Goal: Information Seeking & Learning: Learn about a topic

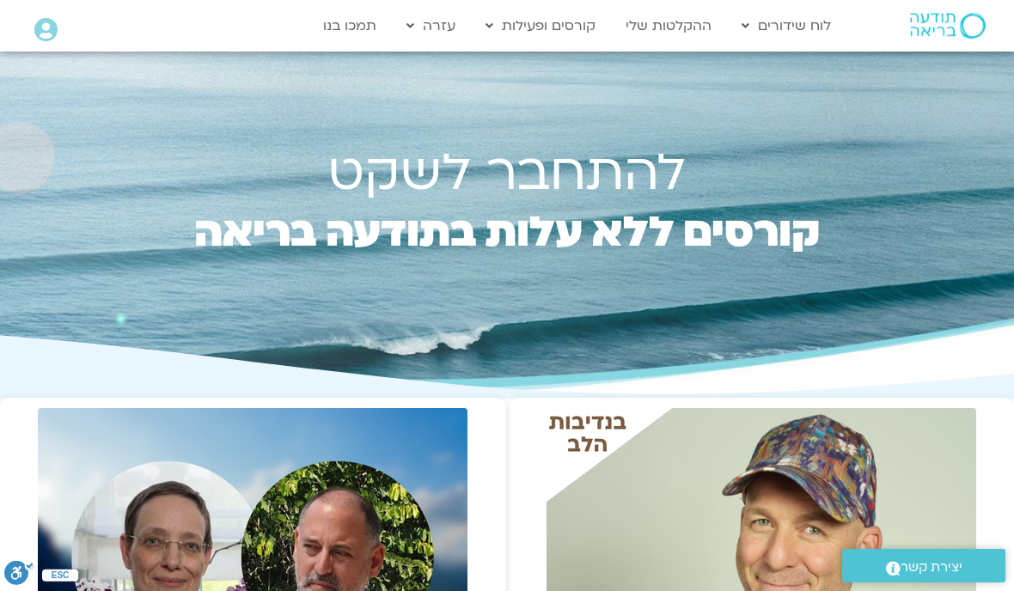
click at [839, 62] on link "לוח שידורים יומי" at bounding box center [827, 62] width 189 height 40
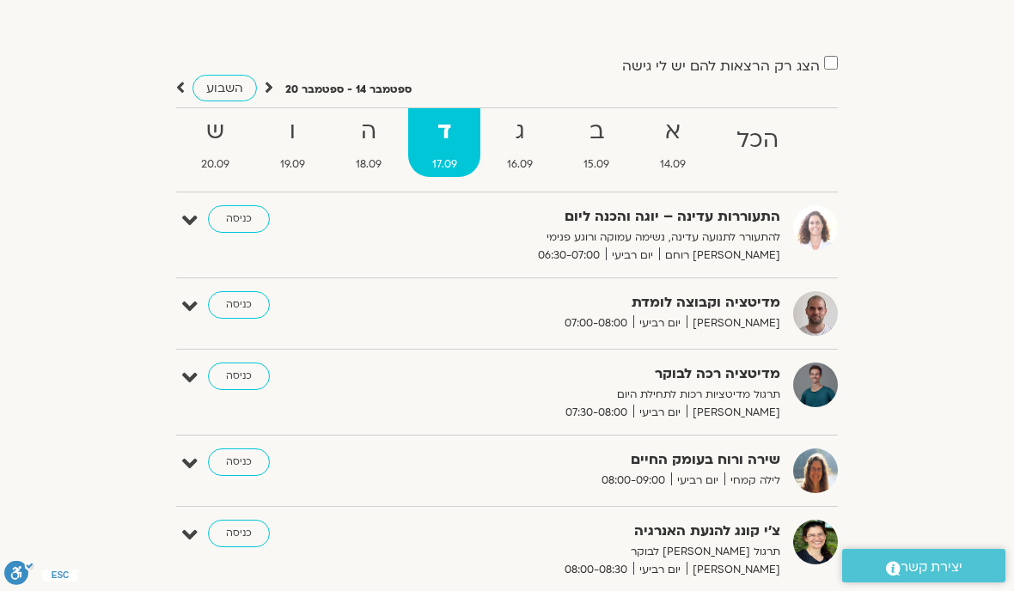
scroll to position [97, 0]
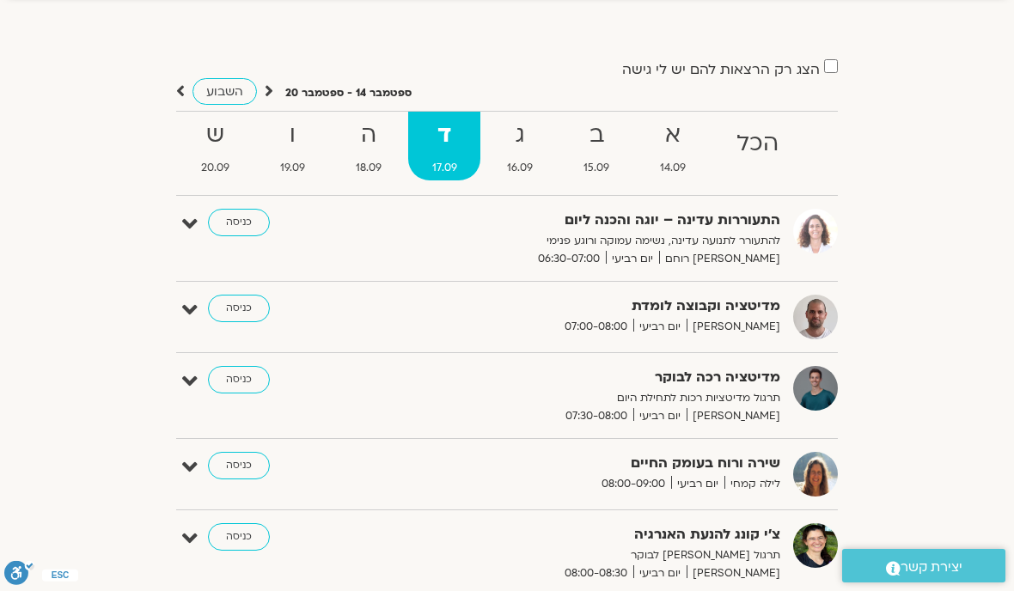
click at [658, 120] on strong "א" at bounding box center [673, 135] width 73 height 39
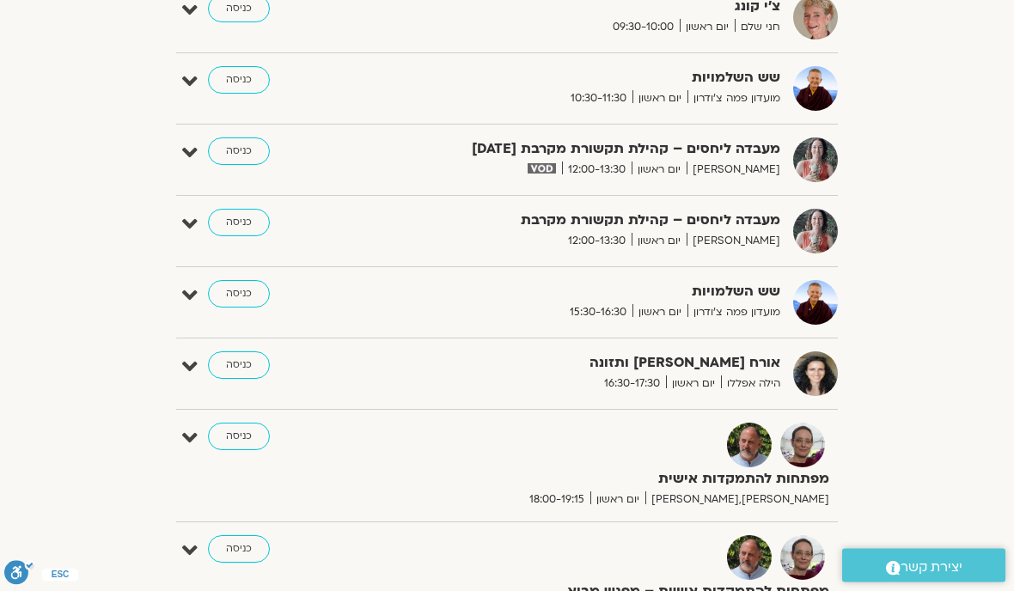
scroll to position [1211, 0]
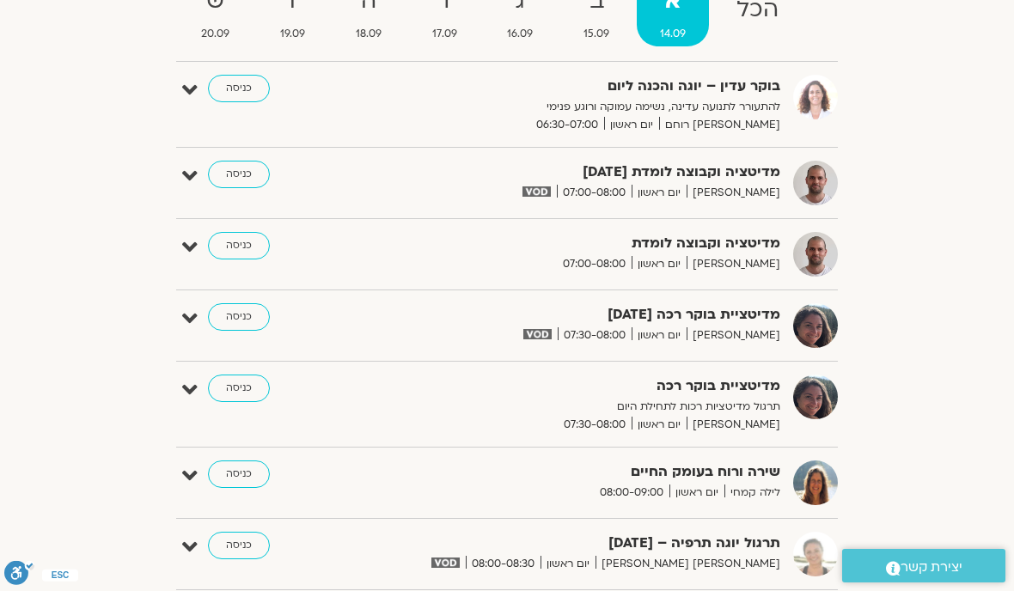
scroll to position [0, 0]
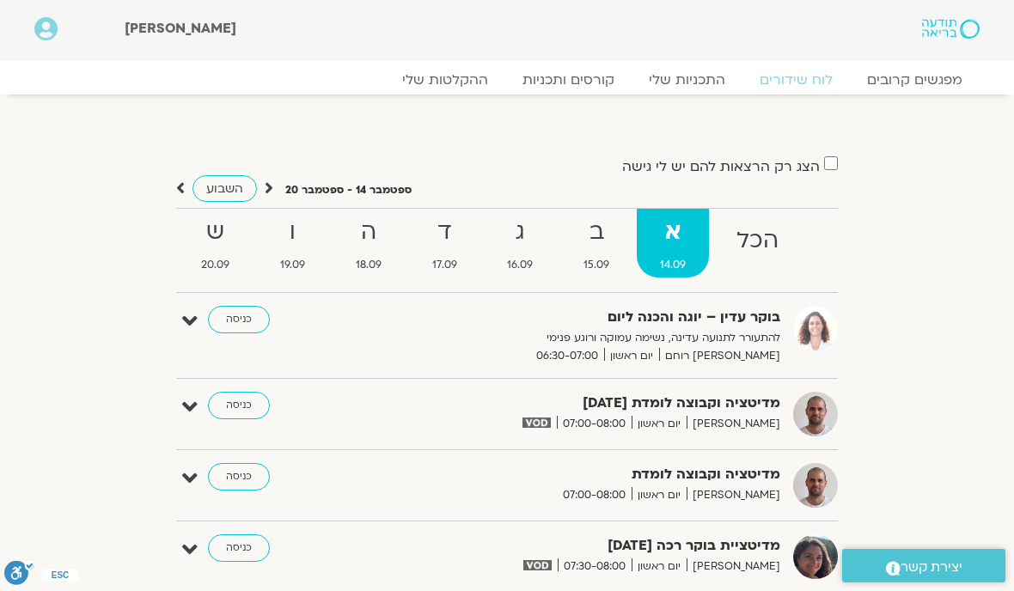
click at [587, 236] on strong "ב" at bounding box center [596, 232] width 73 height 39
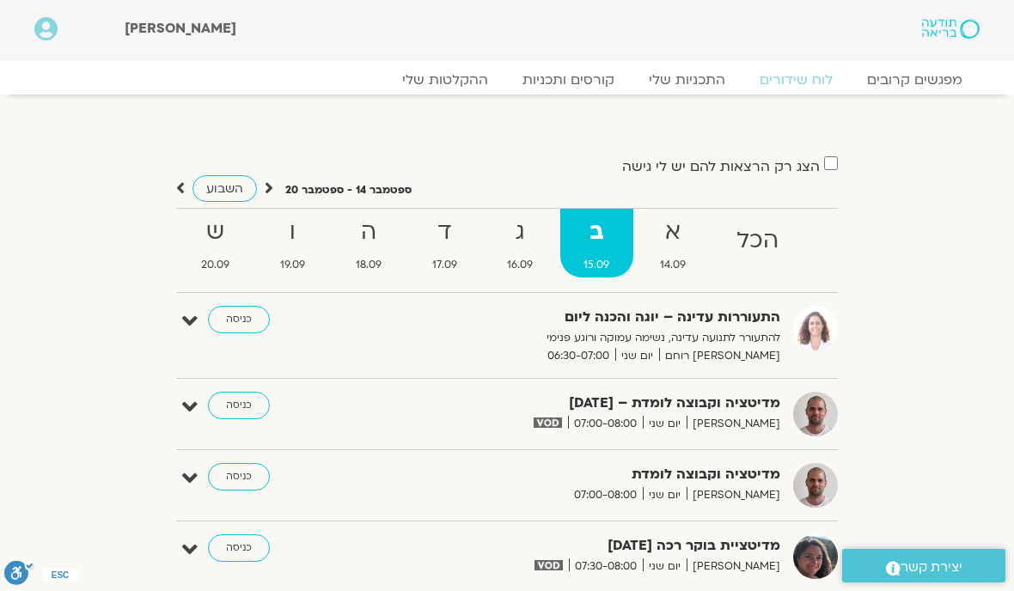
click at [517, 237] on strong "ג" at bounding box center [520, 232] width 73 height 39
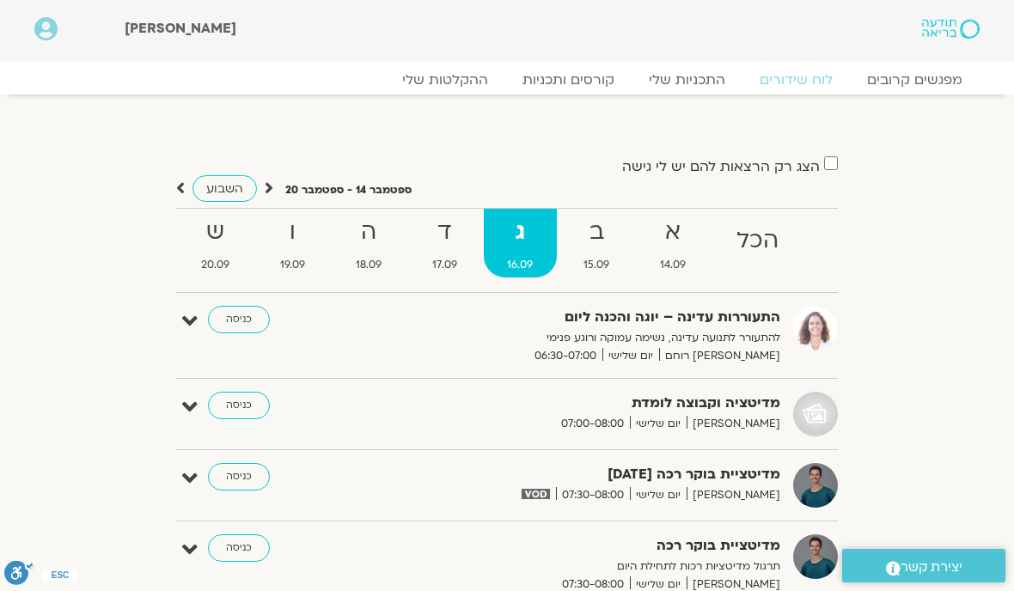
click at [417, 65] on div "מפגשים קרובים לוח שידורים התכניות שלי קורסים ותכניות ההקלטות שלי מפגשים קרובים …" at bounding box center [507, 78] width 980 height 34
click at [448, 73] on link "ההקלטות שלי" at bounding box center [445, 79] width 120 height 17
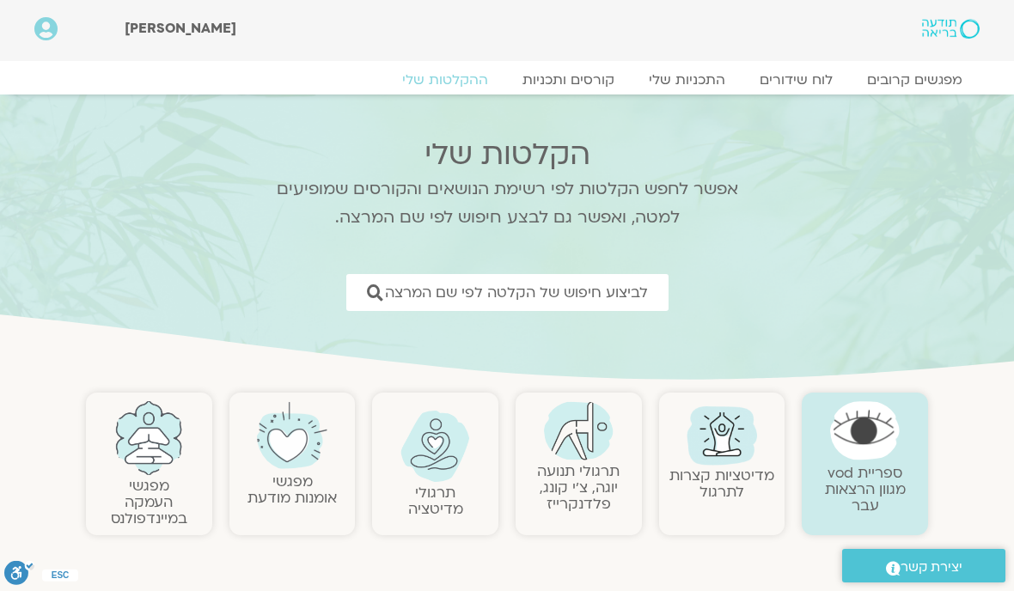
click at [625, 301] on span "לביצוע חיפוש של הקלטה לפי שם המרצה" at bounding box center [516, 292] width 263 height 16
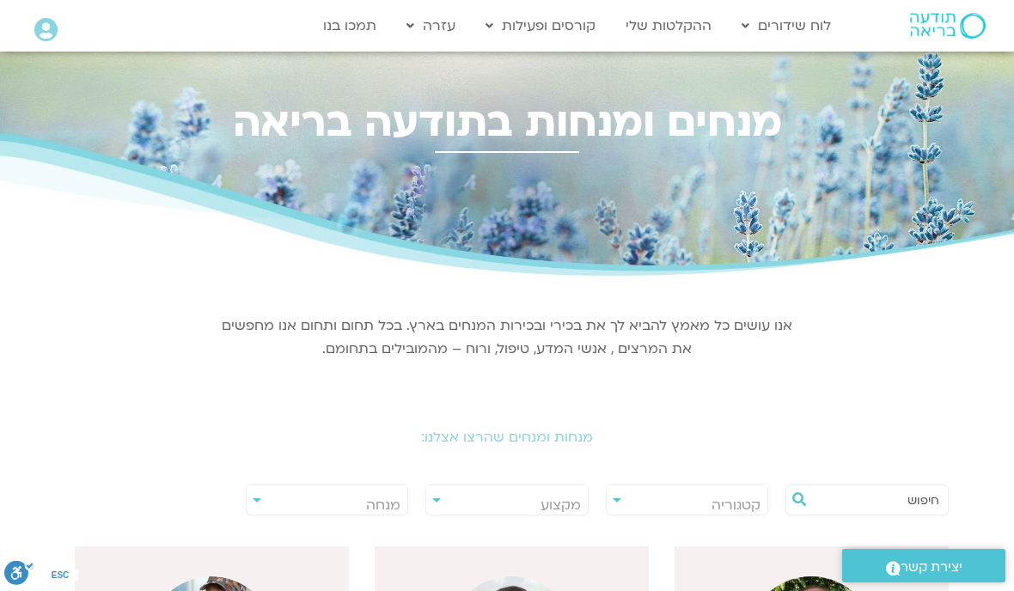
click at [376, 499] on span "מנחה" at bounding box center [383, 505] width 34 height 19
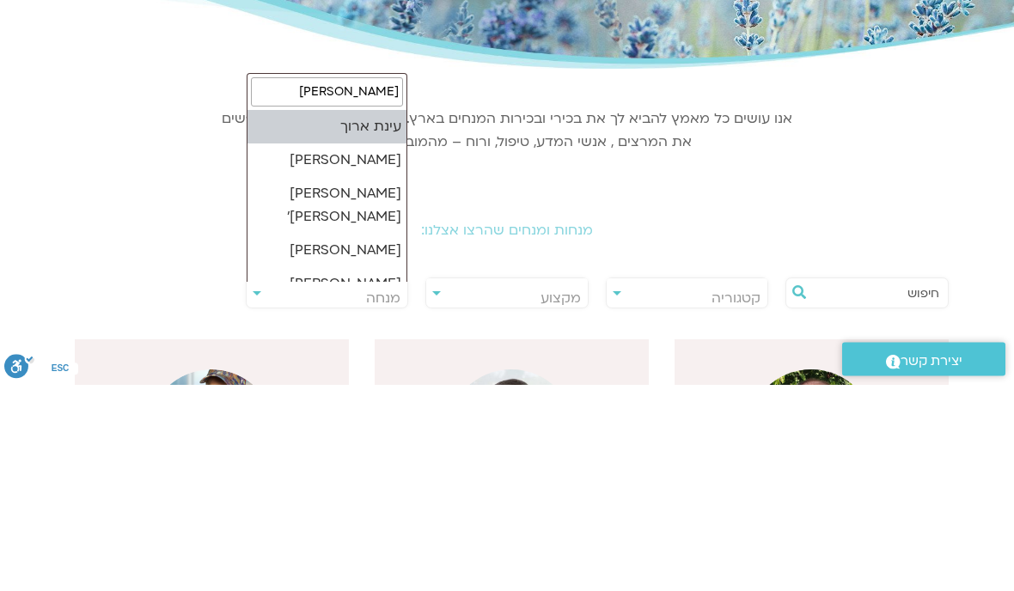
type input "עינת"
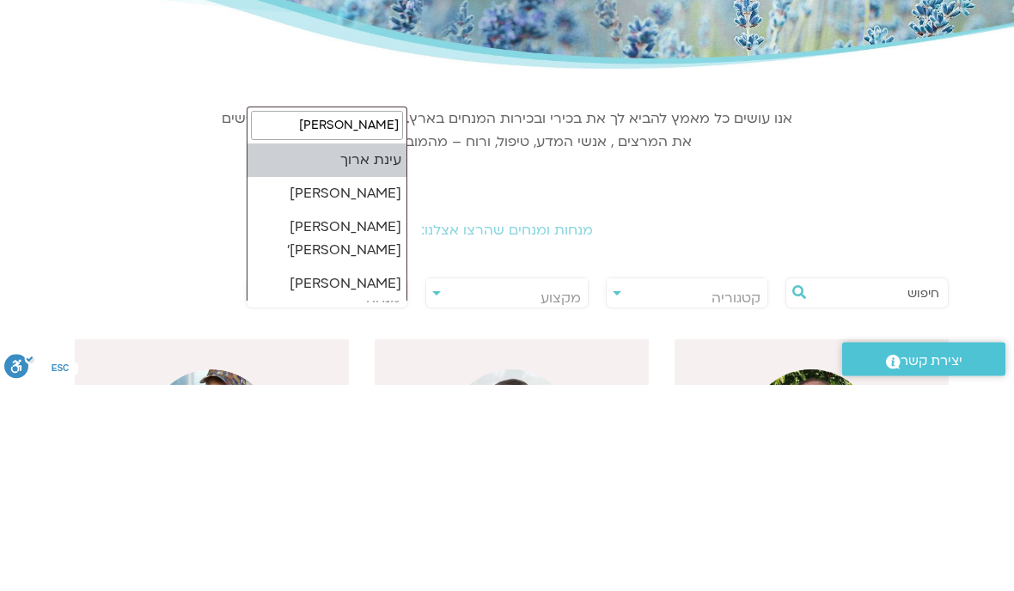
select select "*****"
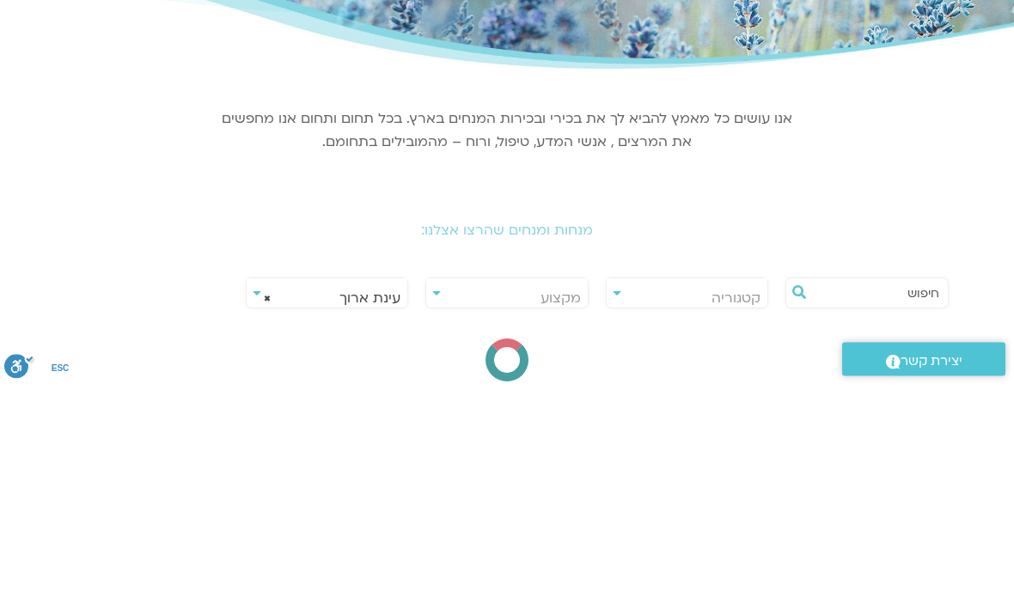
scroll to position [207, 0]
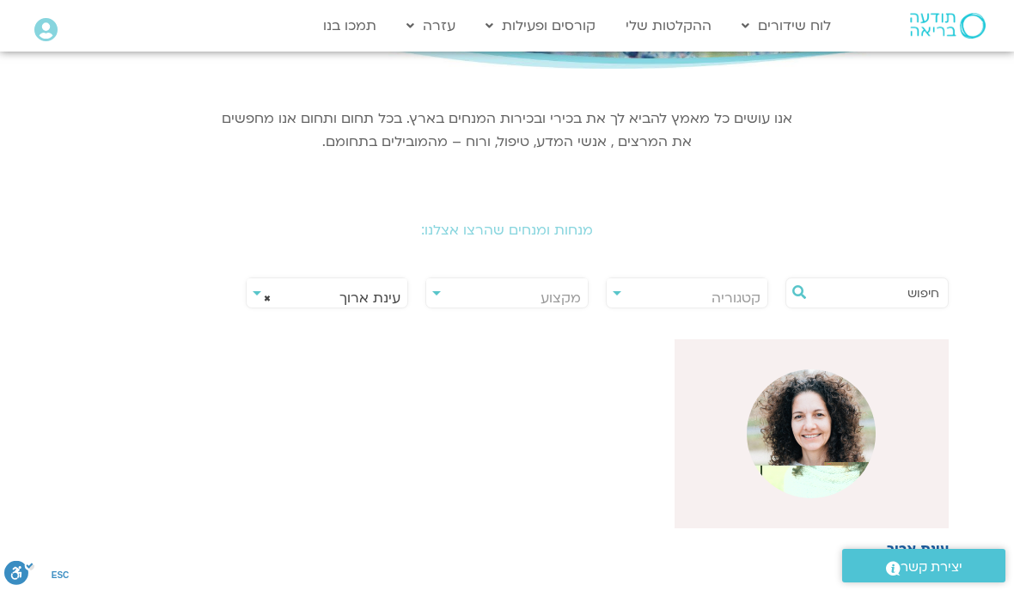
click at [808, 431] on img at bounding box center [811, 434] width 129 height 129
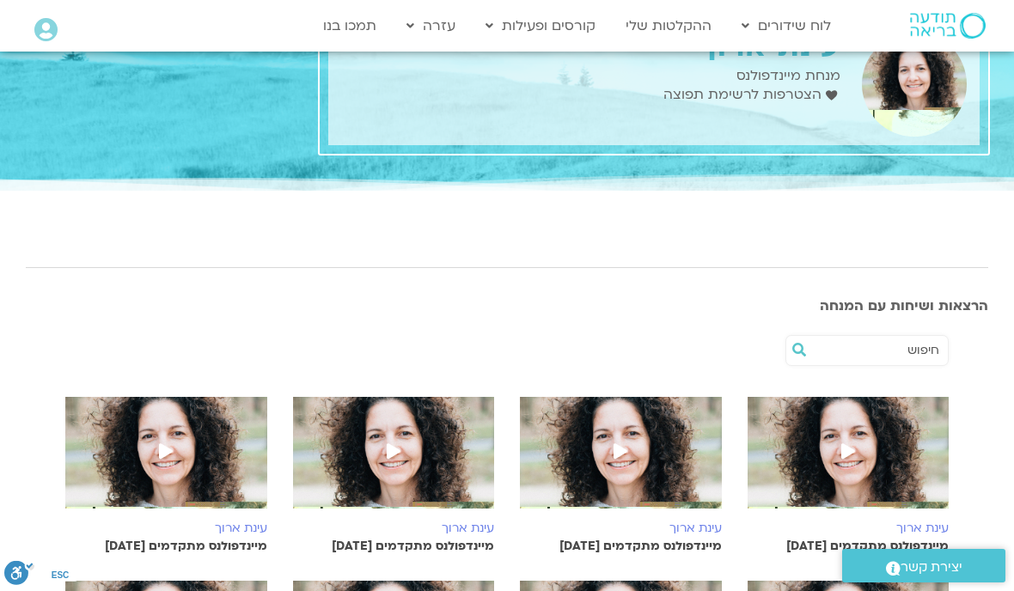
scroll to position [76, 0]
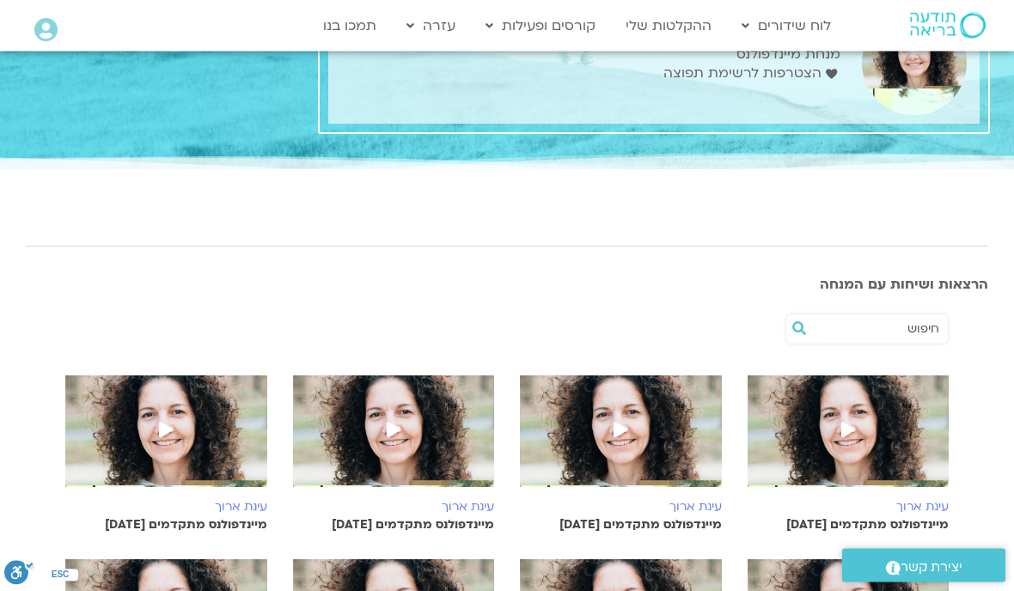
click at [826, 442] on img at bounding box center [849, 440] width 202 height 129
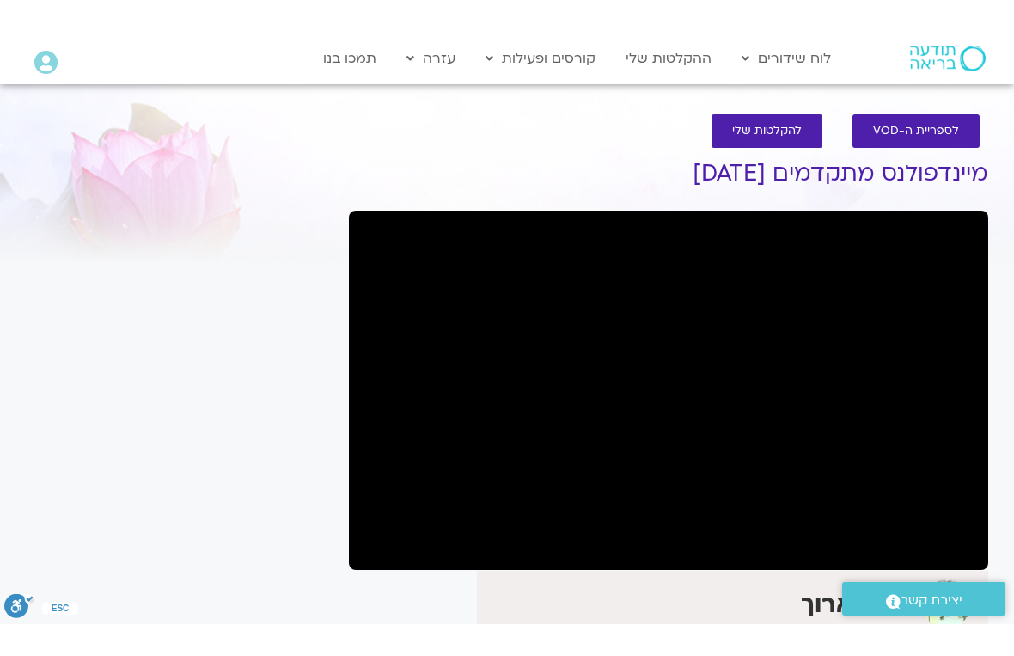
scroll to position [21, 0]
